Goal: Information Seeking & Learning: Understand process/instructions

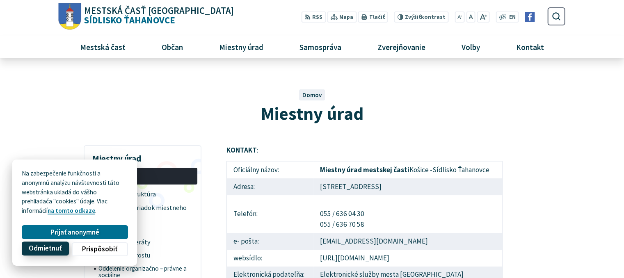
click at [54, 249] on span "Odmietnuť" at bounding box center [45, 249] width 33 height 9
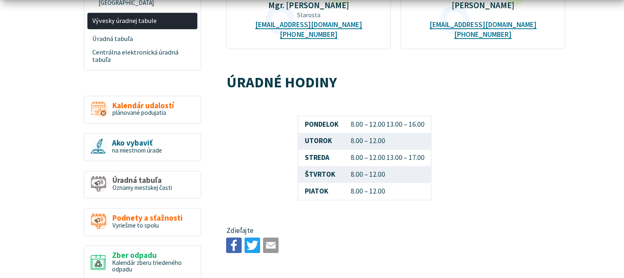
scroll to position [440, 0]
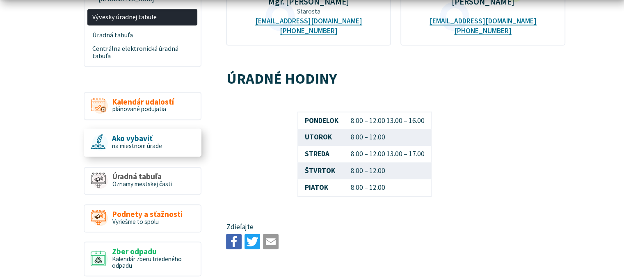
click at [133, 134] on span "Ako vybaviť" at bounding box center [137, 138] width 50 height 9
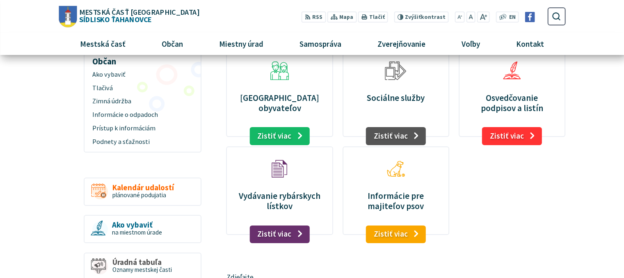
scroll to position [94, 0]
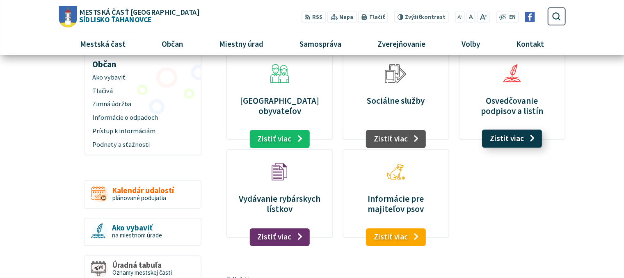
click at [506, 138] on link "Zistiť viac" at bounding box center [512, 139] width 60 height 18
